Goal: Check status: Check status

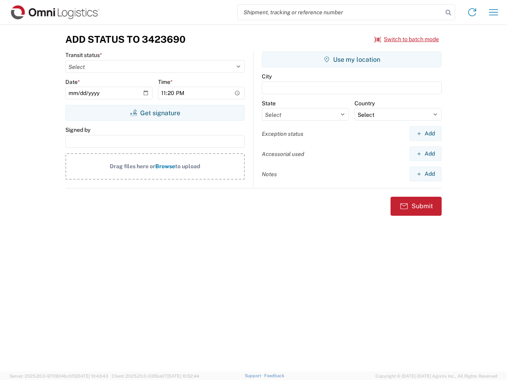
click at [340, 12] on input "search" at bounding box center [340, 12] width 205 height 15
click at [448, 13] on icon at bounding box center [448, 12] width 11 height 11
click at [472, 12] on icon at bounding box center [472, 12] width 13 height 13
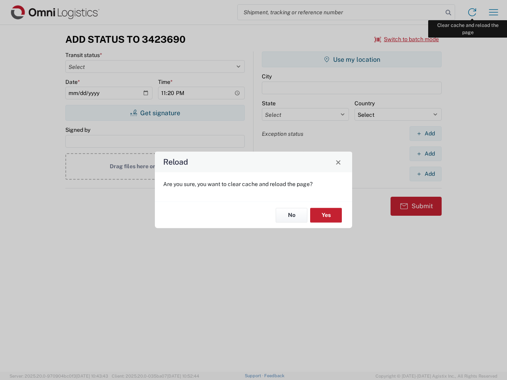
click at [493, 12] on div "Reload Are you sure, you want to clear cache and reload the page? No Yes" at bounding box center [253, 190] width 507 height 380
click at [407, 39] on div "Reload Are you sure, you want to clear cache and reload the page? No Yes" at bounding box center [253, 190] width 507 height 380
click at [155, 113] on div "Reload Are you sure, you want to clear cache and reload the page? No Yes" at bounding box center [253, 190] width 507 height 380
click at [352, 59] on div "Reload Are you sure, you want to clear cache and reload the page? No Yes" at bounding box center [253, 190] width 507 height 380
click at [425, 133] on div "Reload Are you sure, you want to clear cache and reload the page? No Yes" at bounding box center [253, 190] width 507 height 380
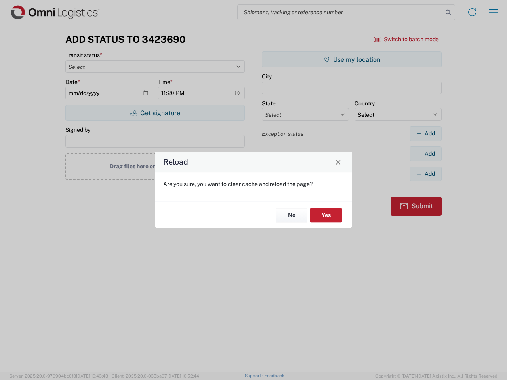
click at [425, 154] on div "Reload Are you sure, you want to clear cache and reload the page? No Yes" at bounding box center [253, 190] width 507 height 380
click at [425, 174] on div "Reload Are you sure, you want to clear cache and reload the page? No Yes" at bounding box center [253, 190] width 507 height 380
